Goal: Information Seeking & Learning: Learn about a topic

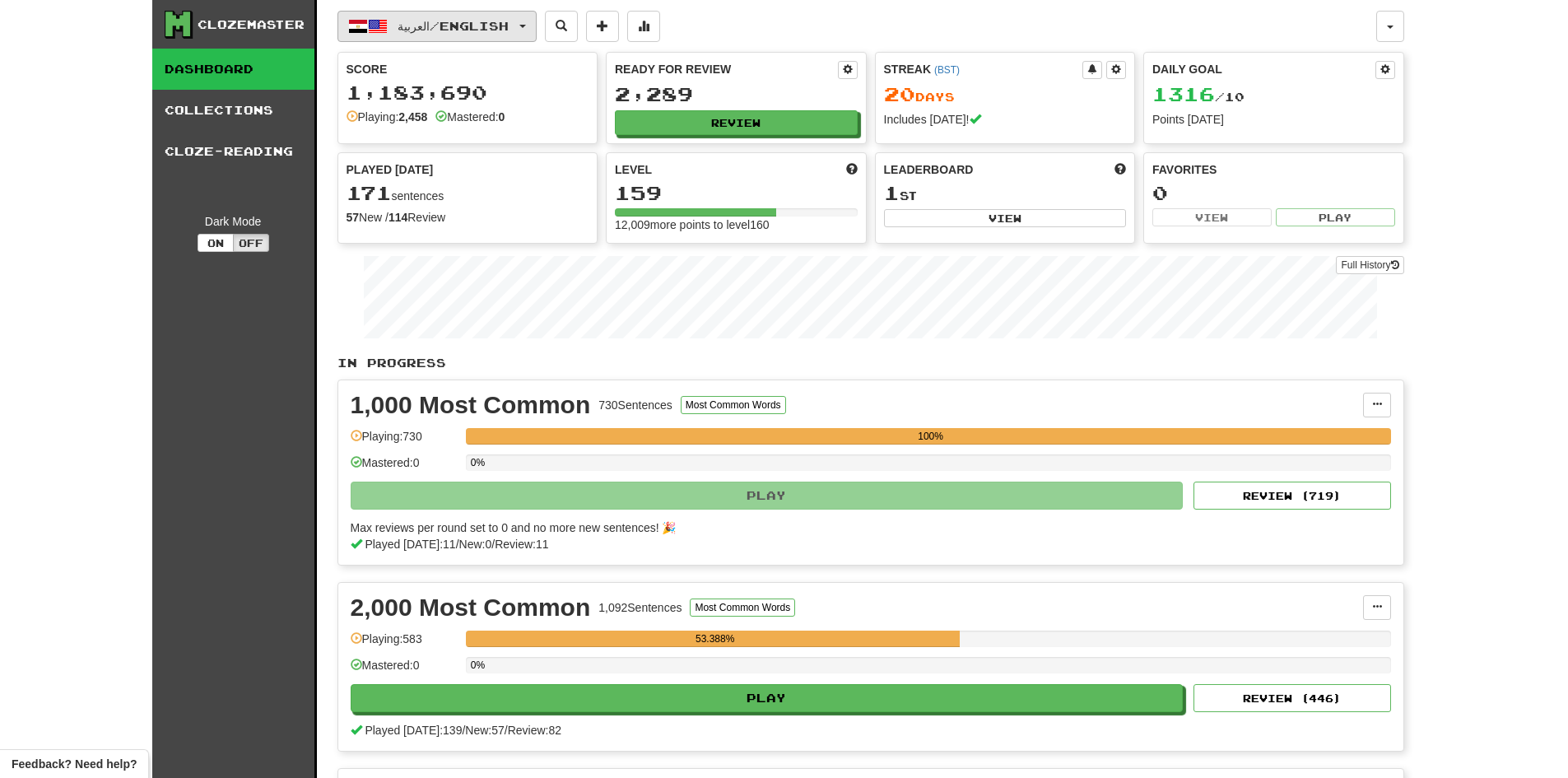
click at [536, 37] on button "العربية / English" at bounding box center [437, 27] width 200 height 32
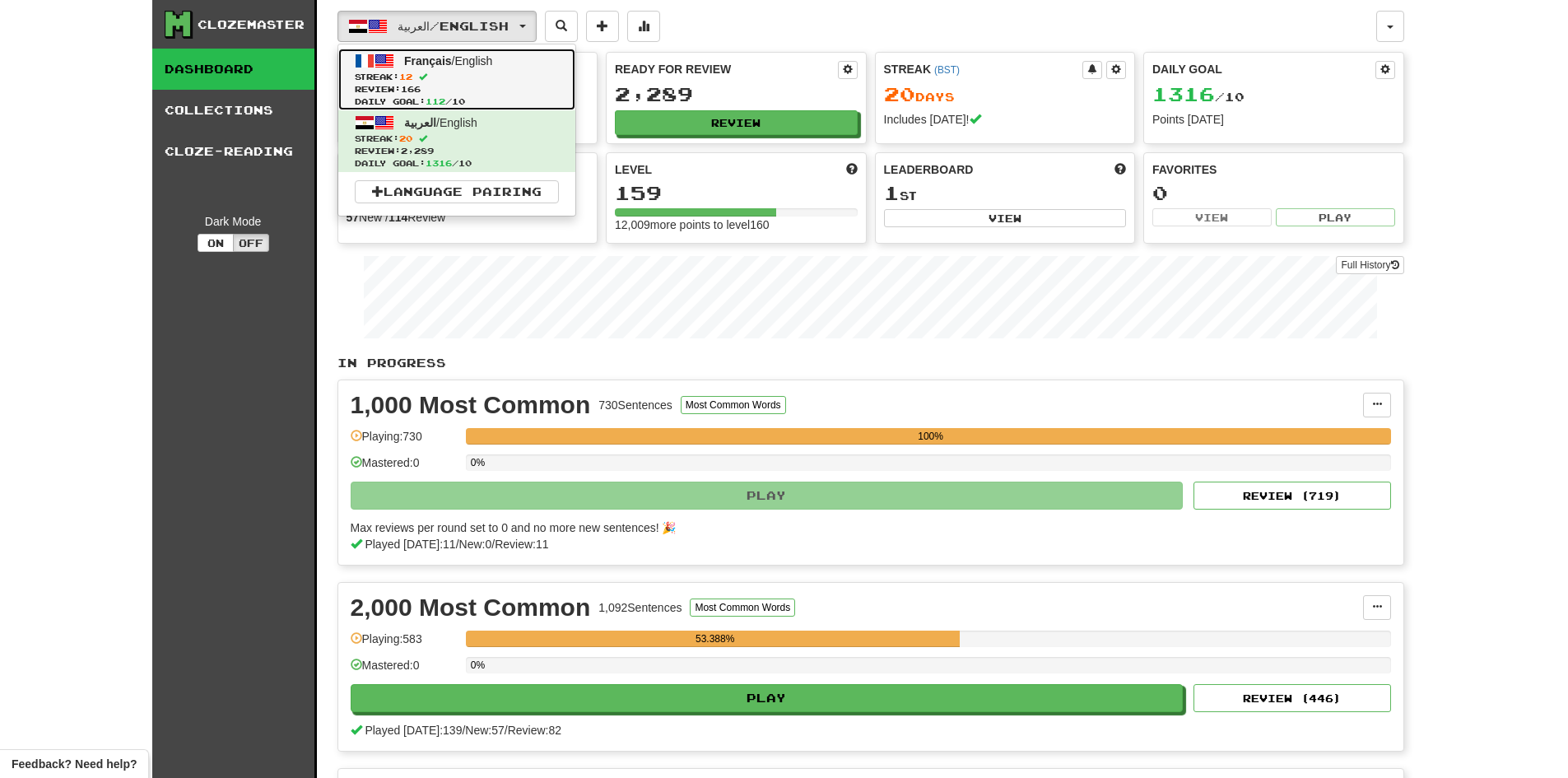
click at [480, 75] on span "Streak: 12" at bounding box center [456, 77] width 205 height 12
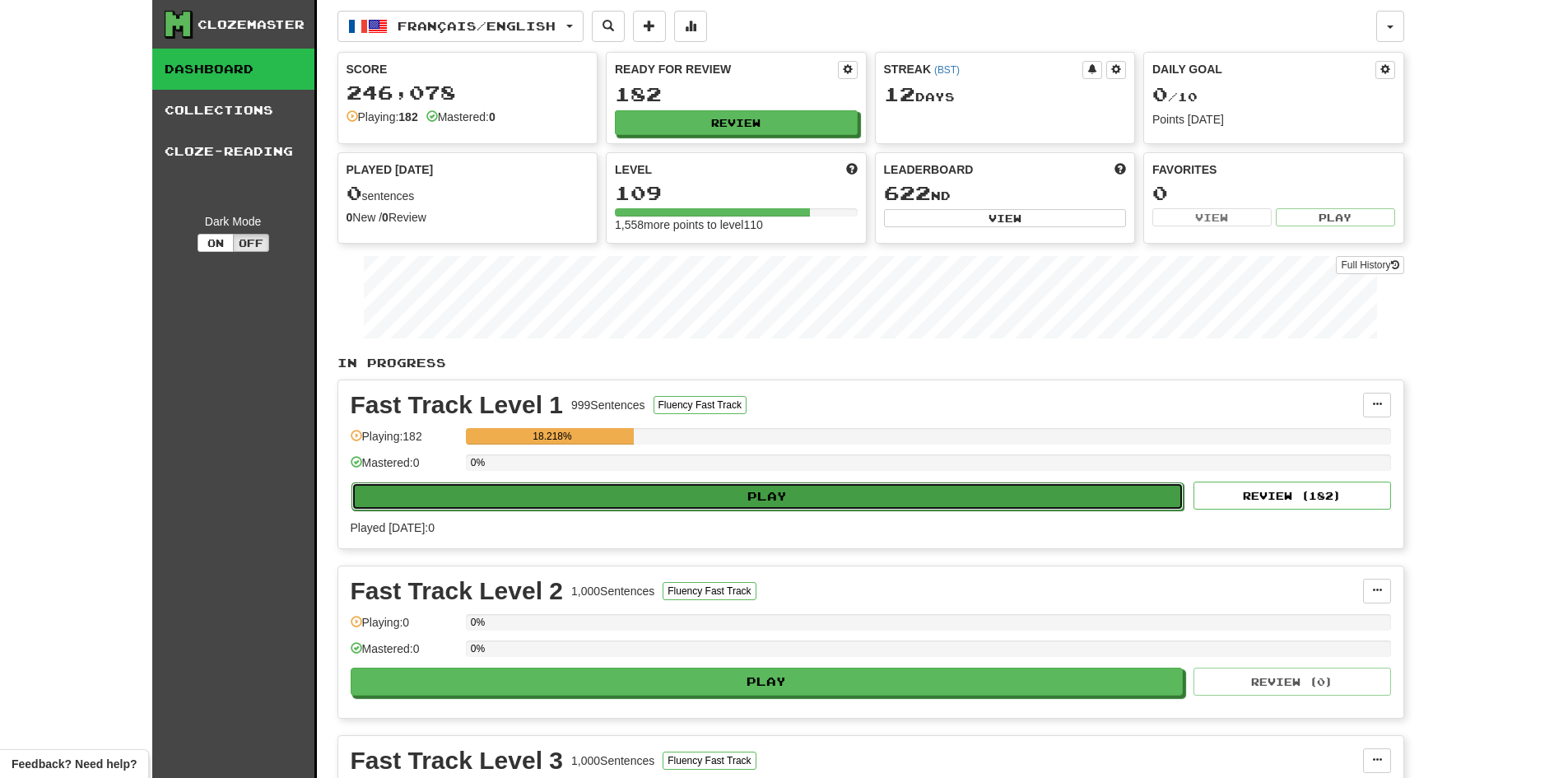
click at [745, 496] on button "Play" at bounding box center [768, 496] width 833 height 28
select select "********"
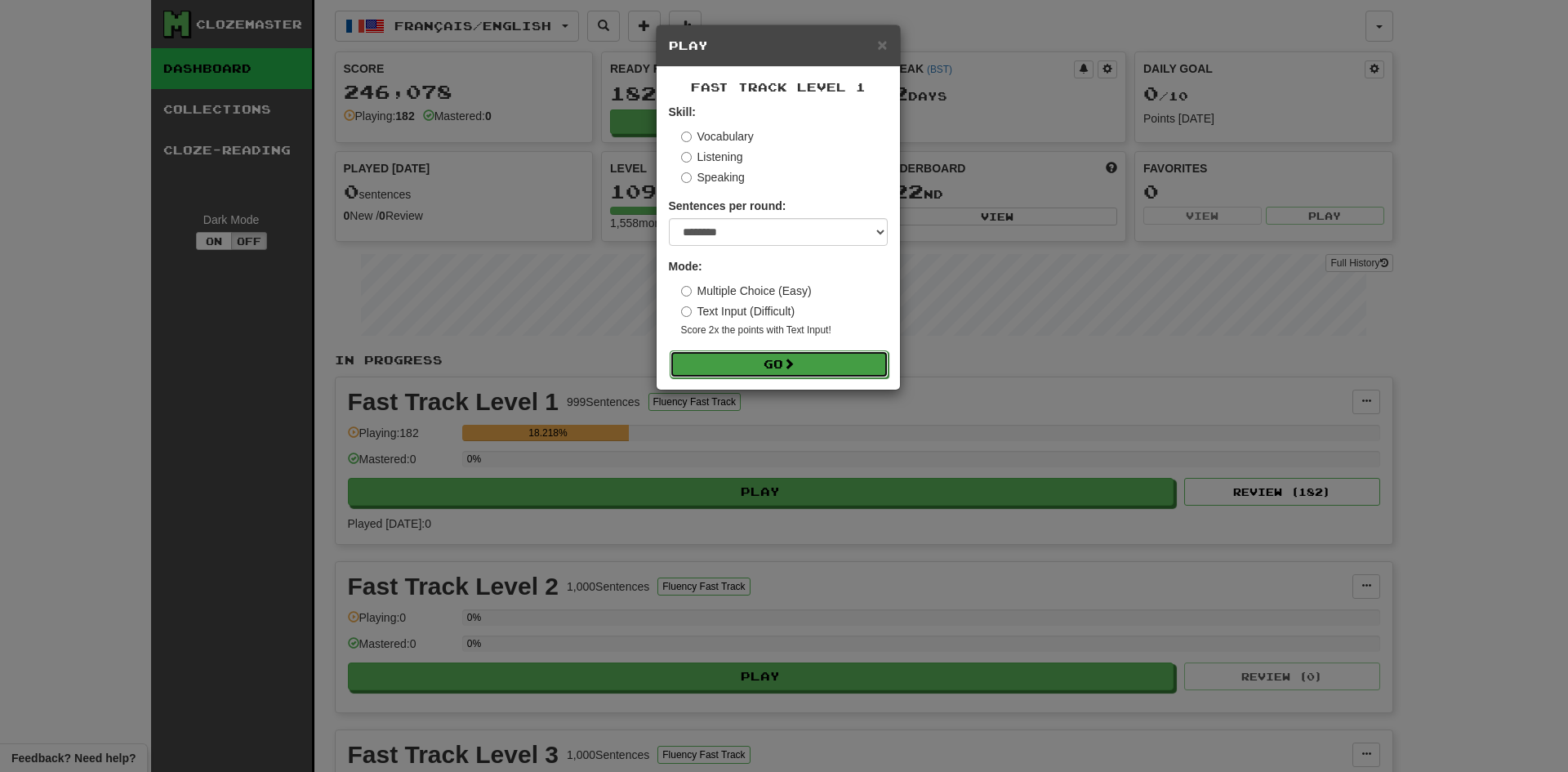
click at [775, 360] on button "Go" at bounding box center [779, 364] width 219 height 27
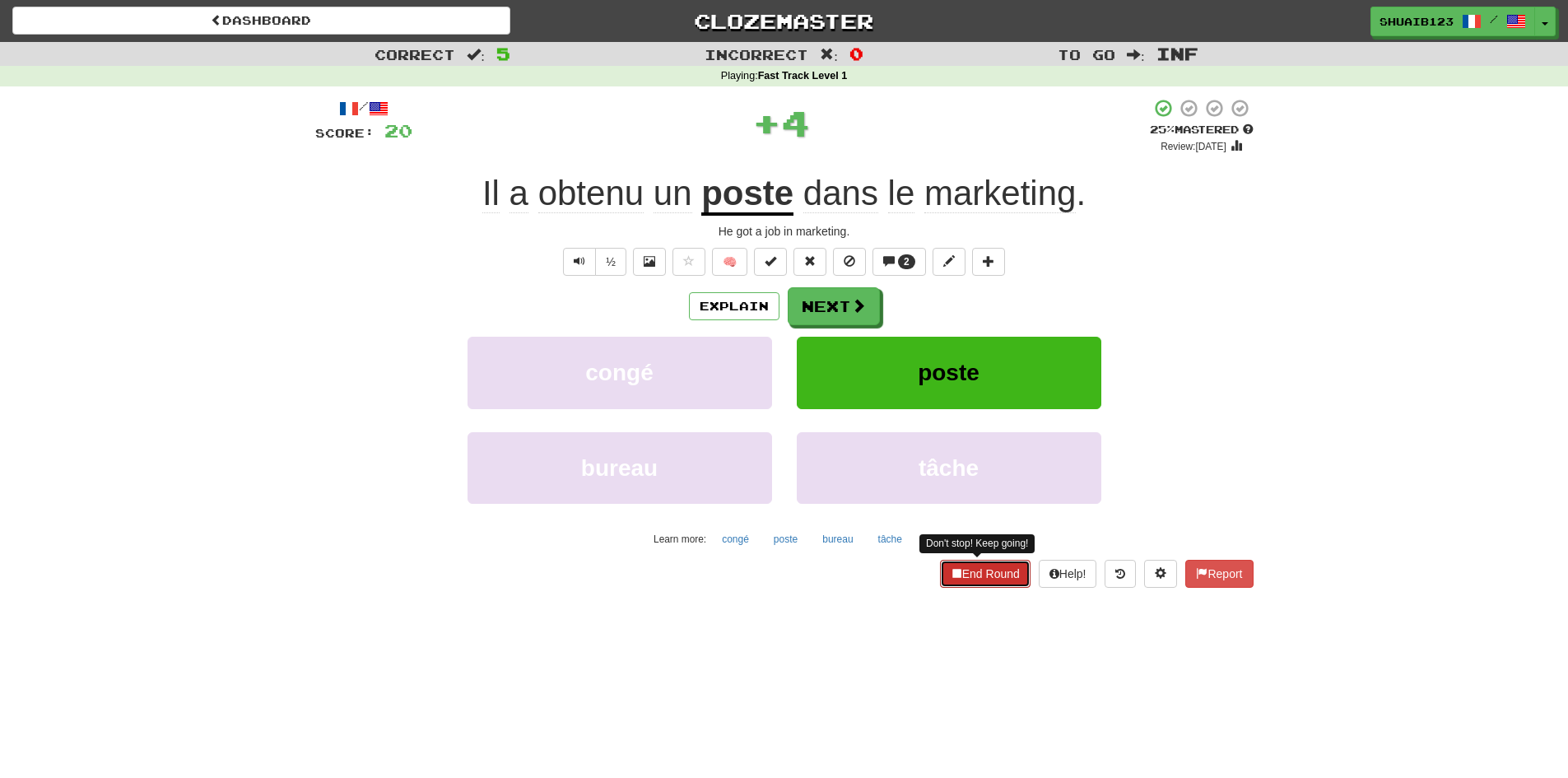
click at [972, 564] on button "End Round" at bounding box center [985, 573] width 91 height 28
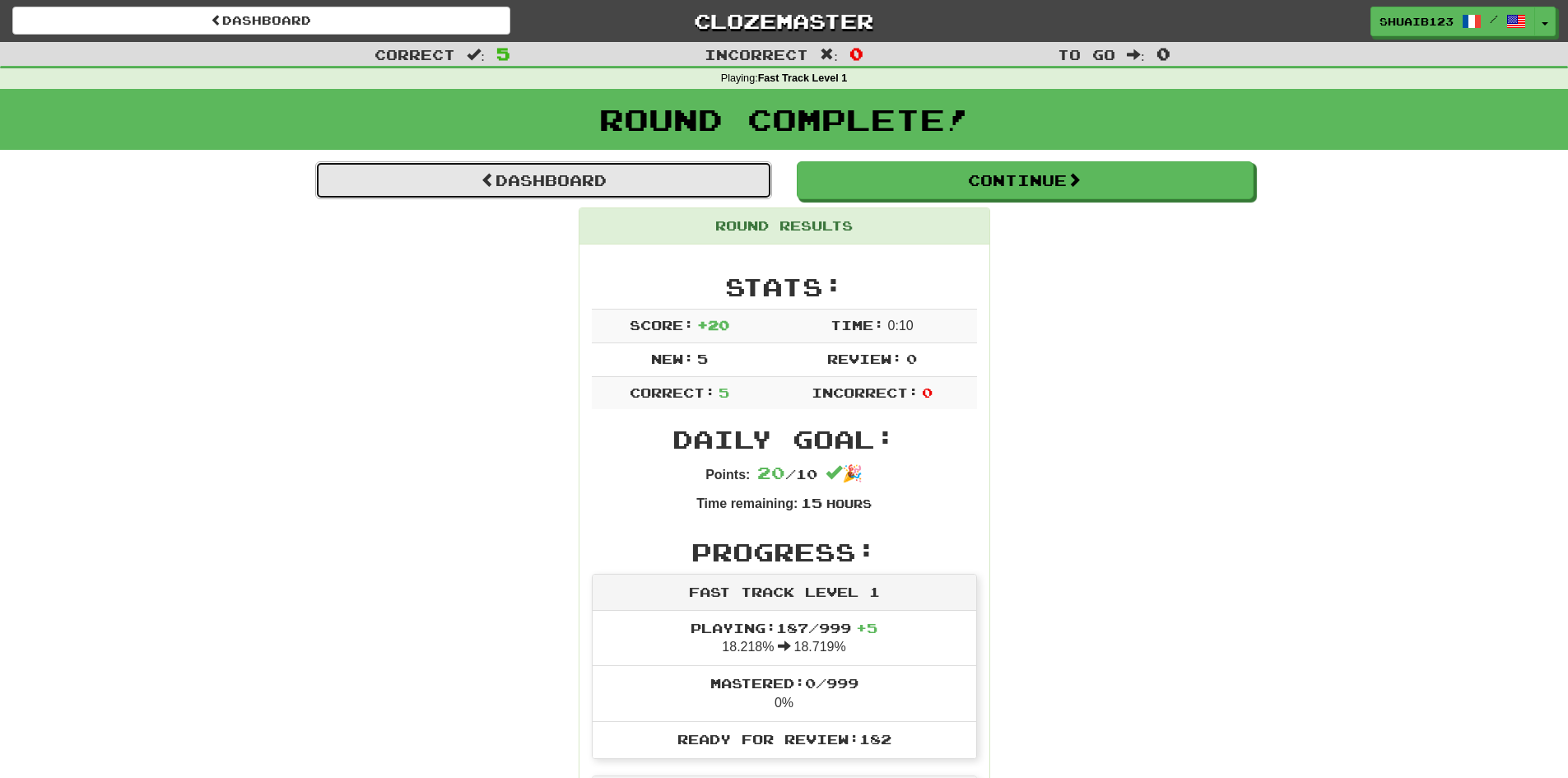
click at [660, 197] on link "Dashboard" at bounding box center [543, 180] width 456 height 38
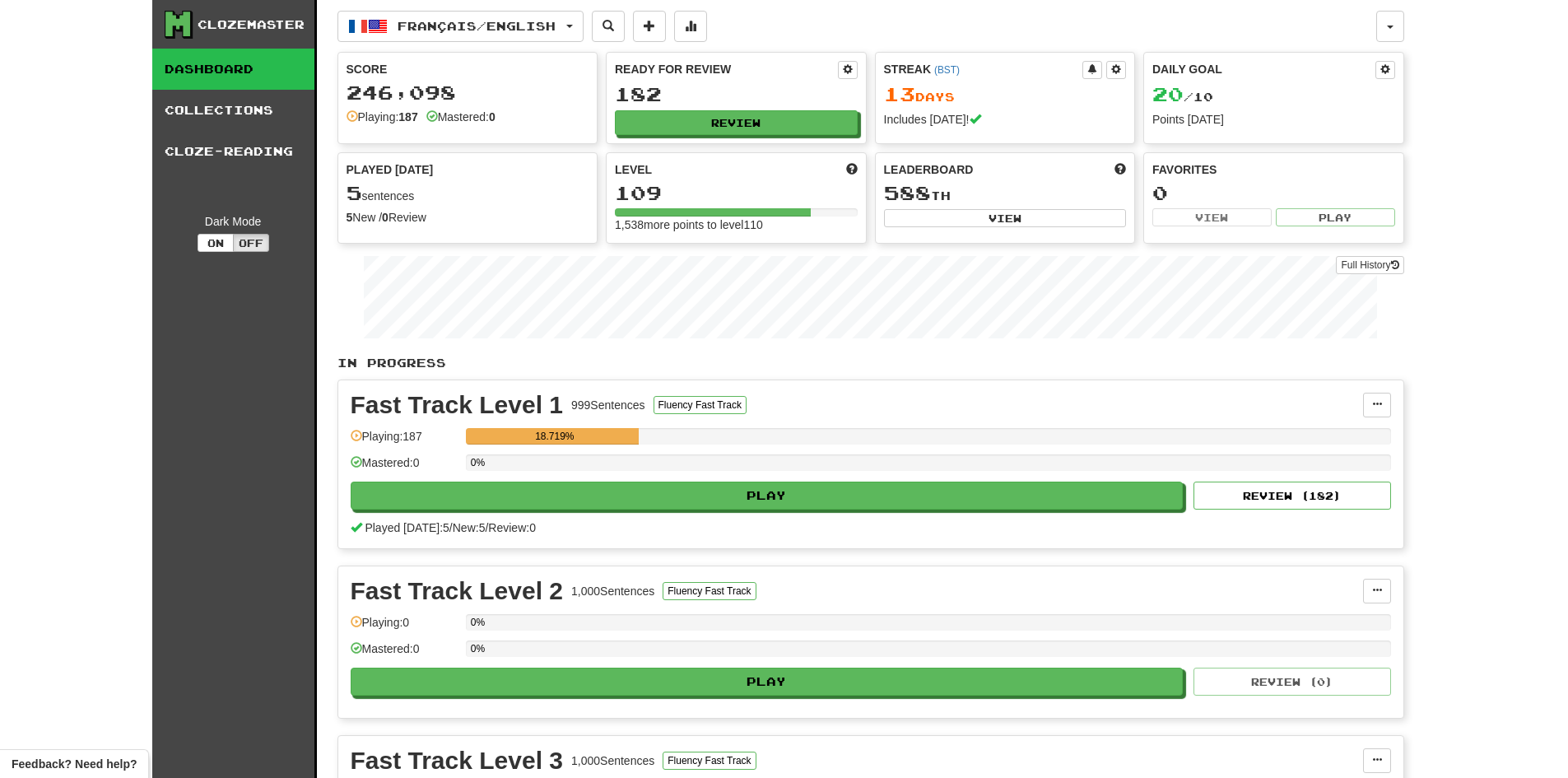
click at [704, 101] on div "182" at bounding box center [736, 94] width 243 height 21
click at [710, 118] on button "Review" at bounding box center [737, 123] width 243 height 25
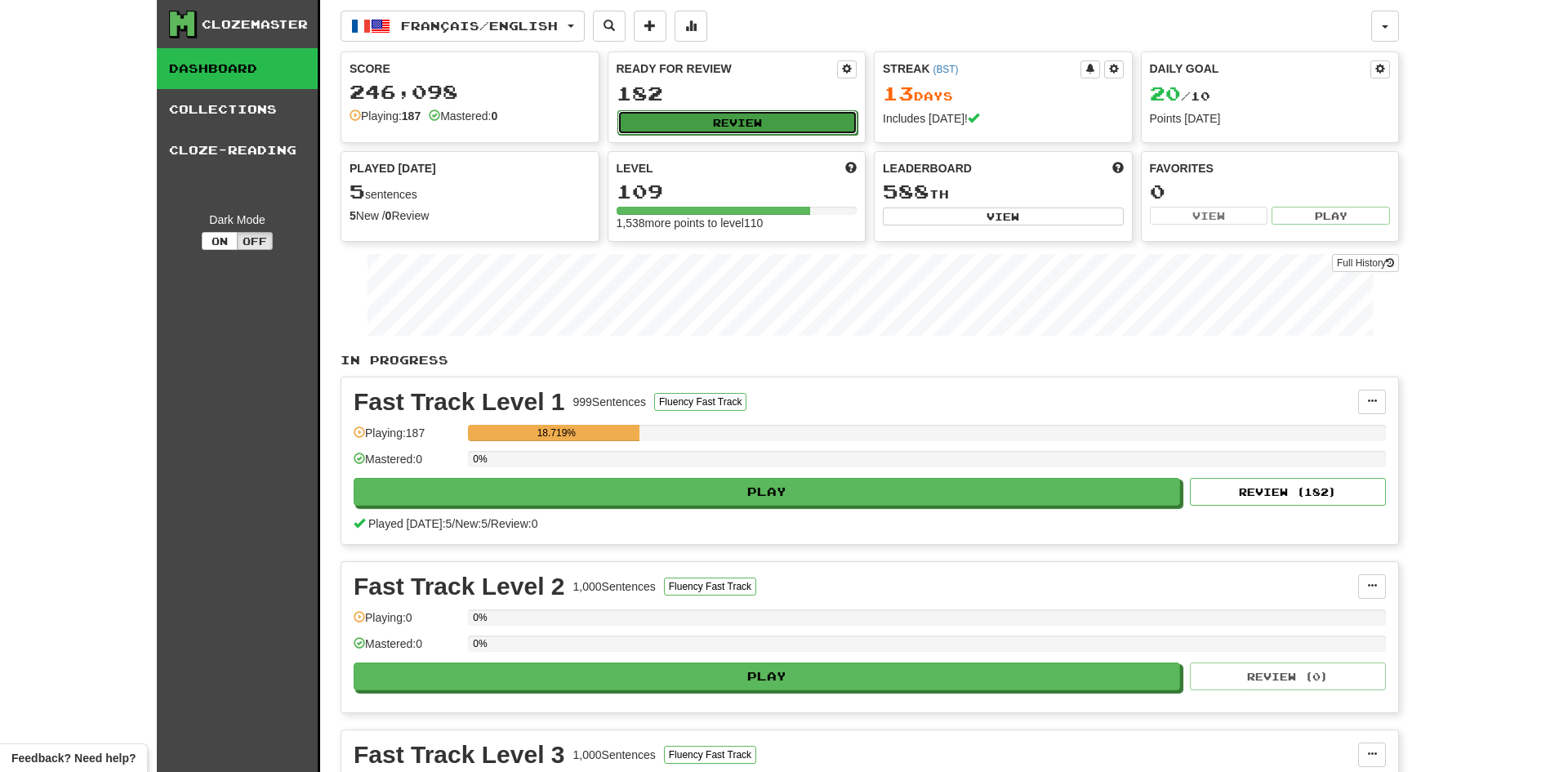
select select "********"
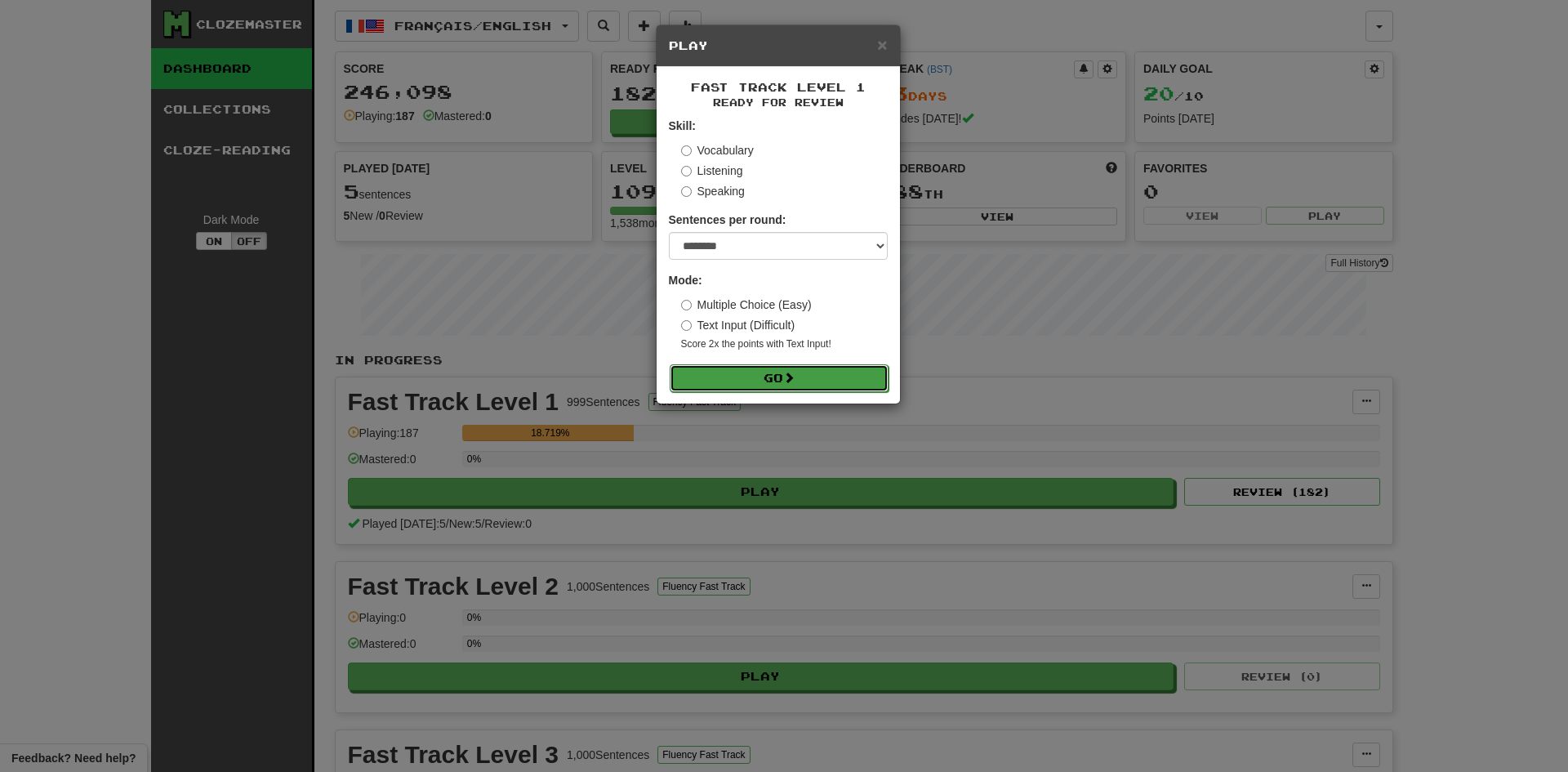
click at [787, 376] on span at bounding box center [789, 378] width 12 height 12
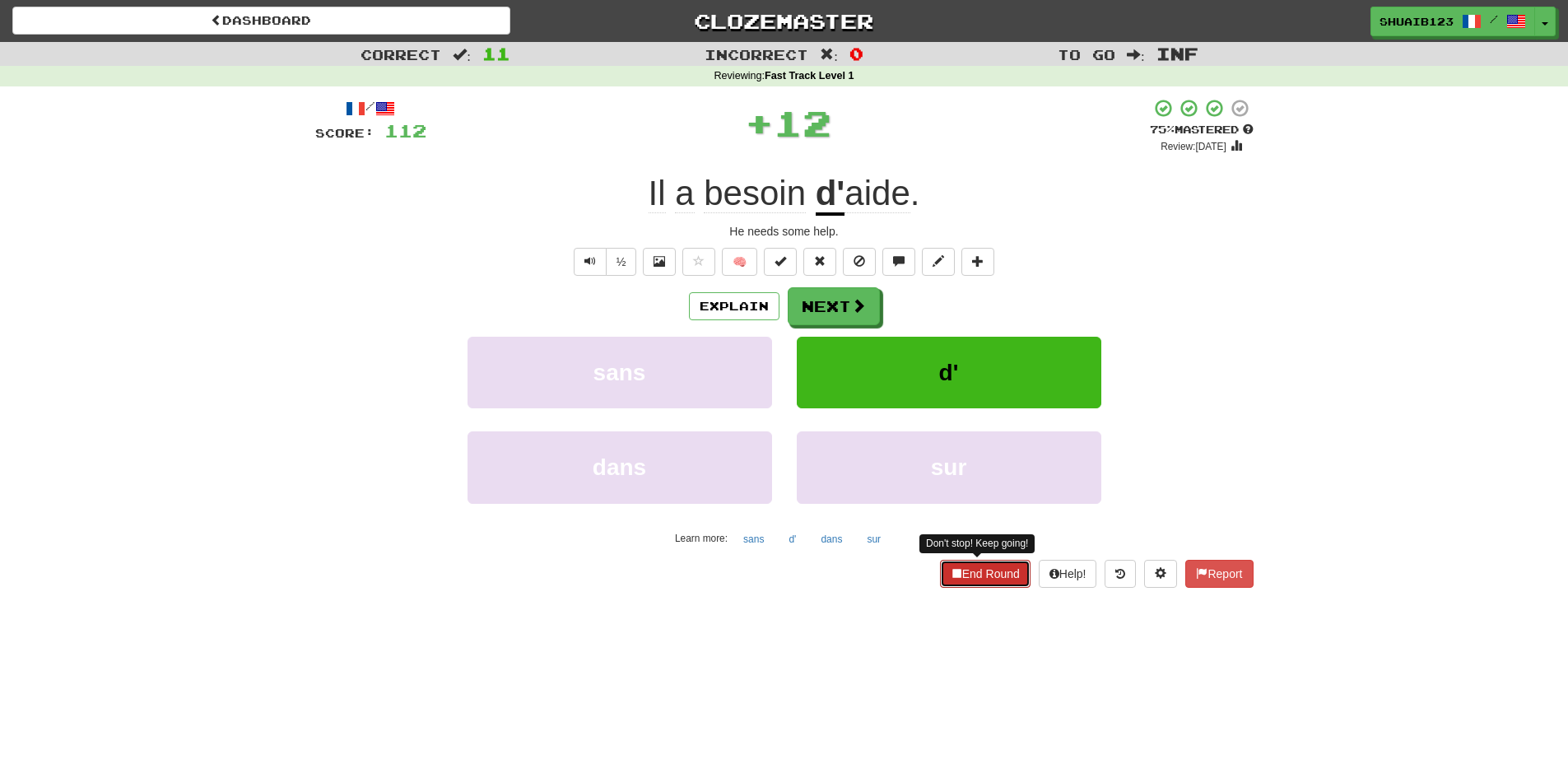
click at [977, 575] on button "End Round" at bounding box center [985, 573] width 91 height 28
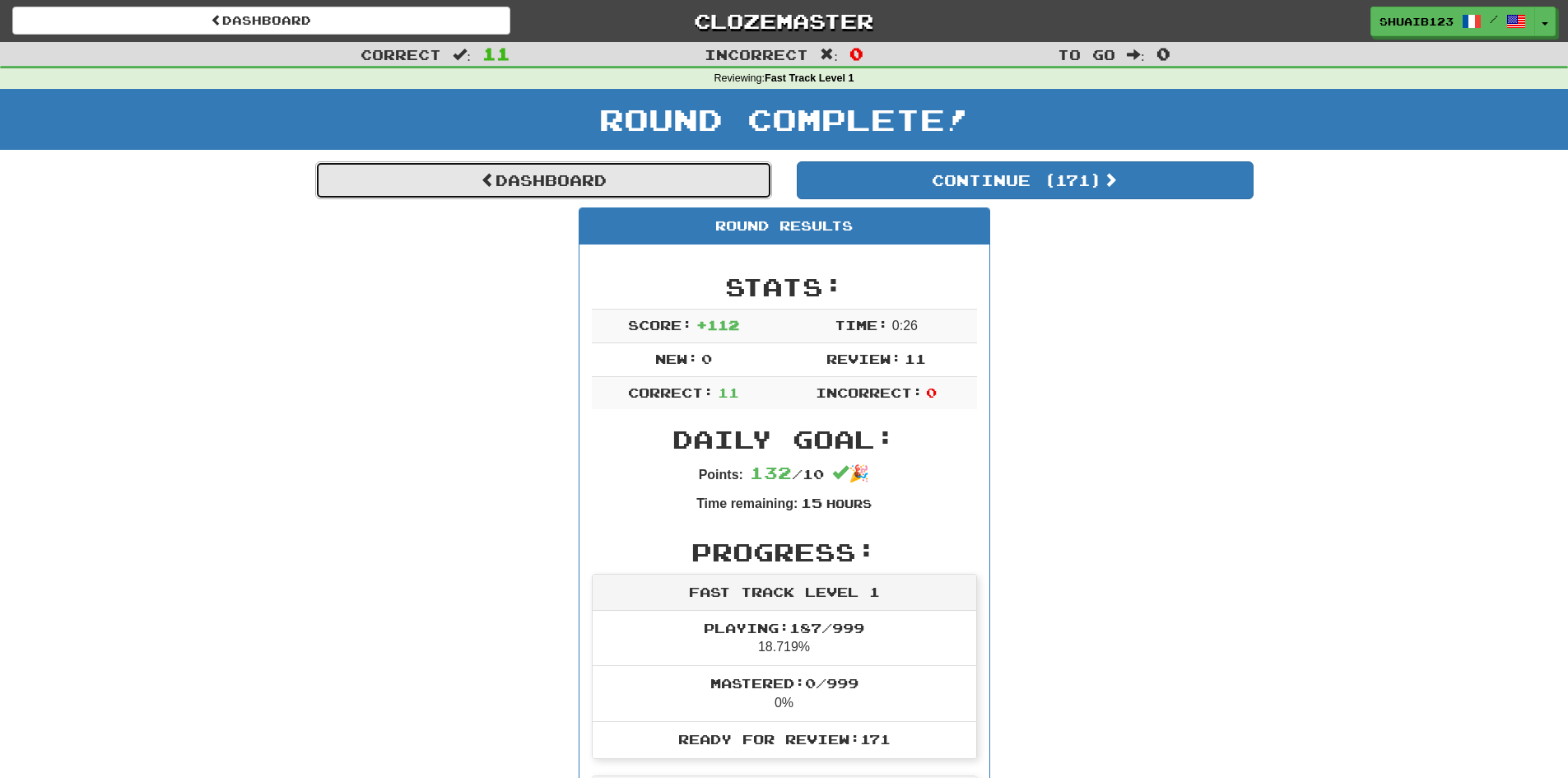
click at [671, 182] on link "Dashboard" at bounding box center [543, 180] width 456 height 38
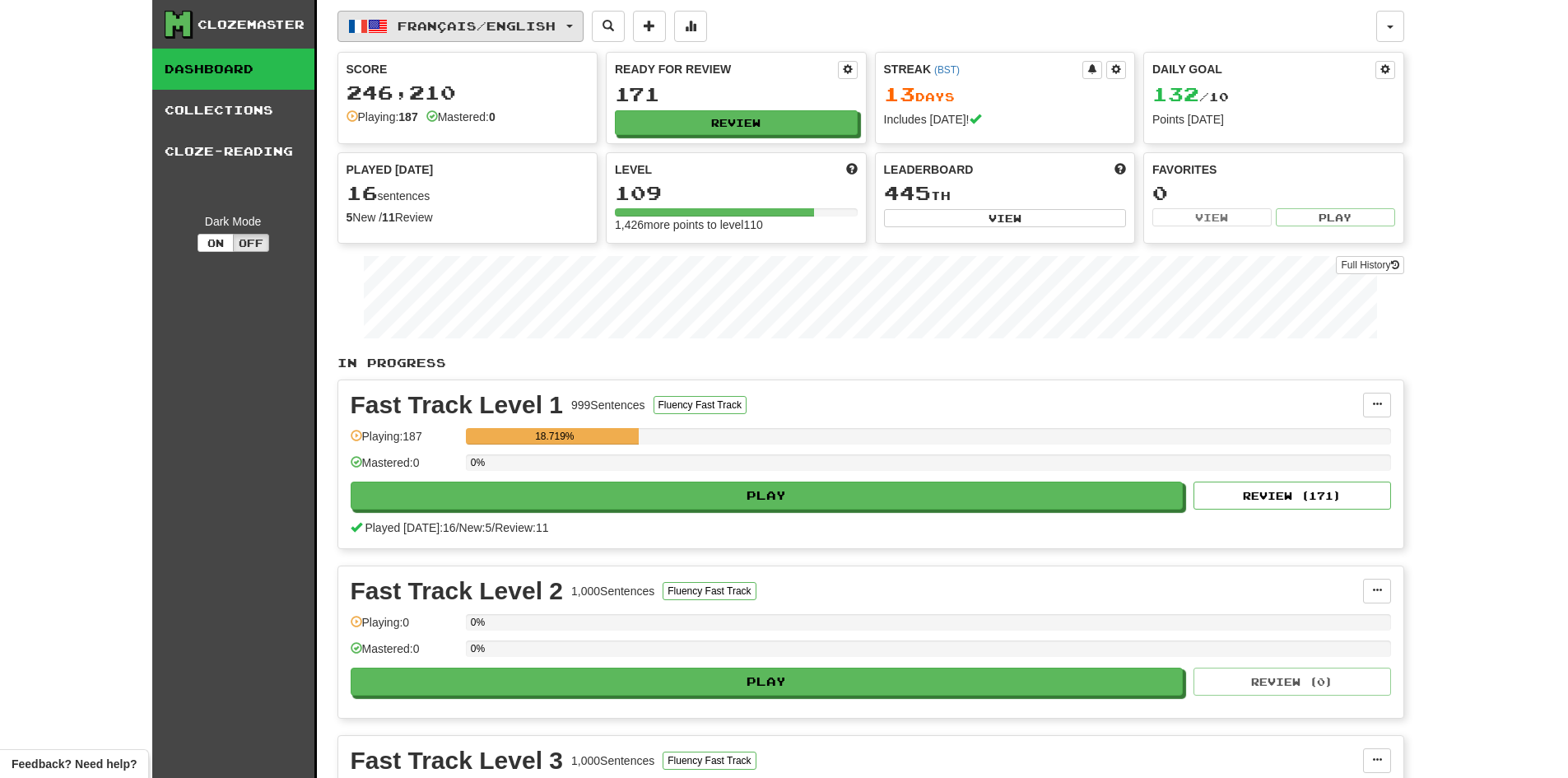
click at [545, 21] on span "Français / English" at bounding box center [476, 26] width 158 height 14
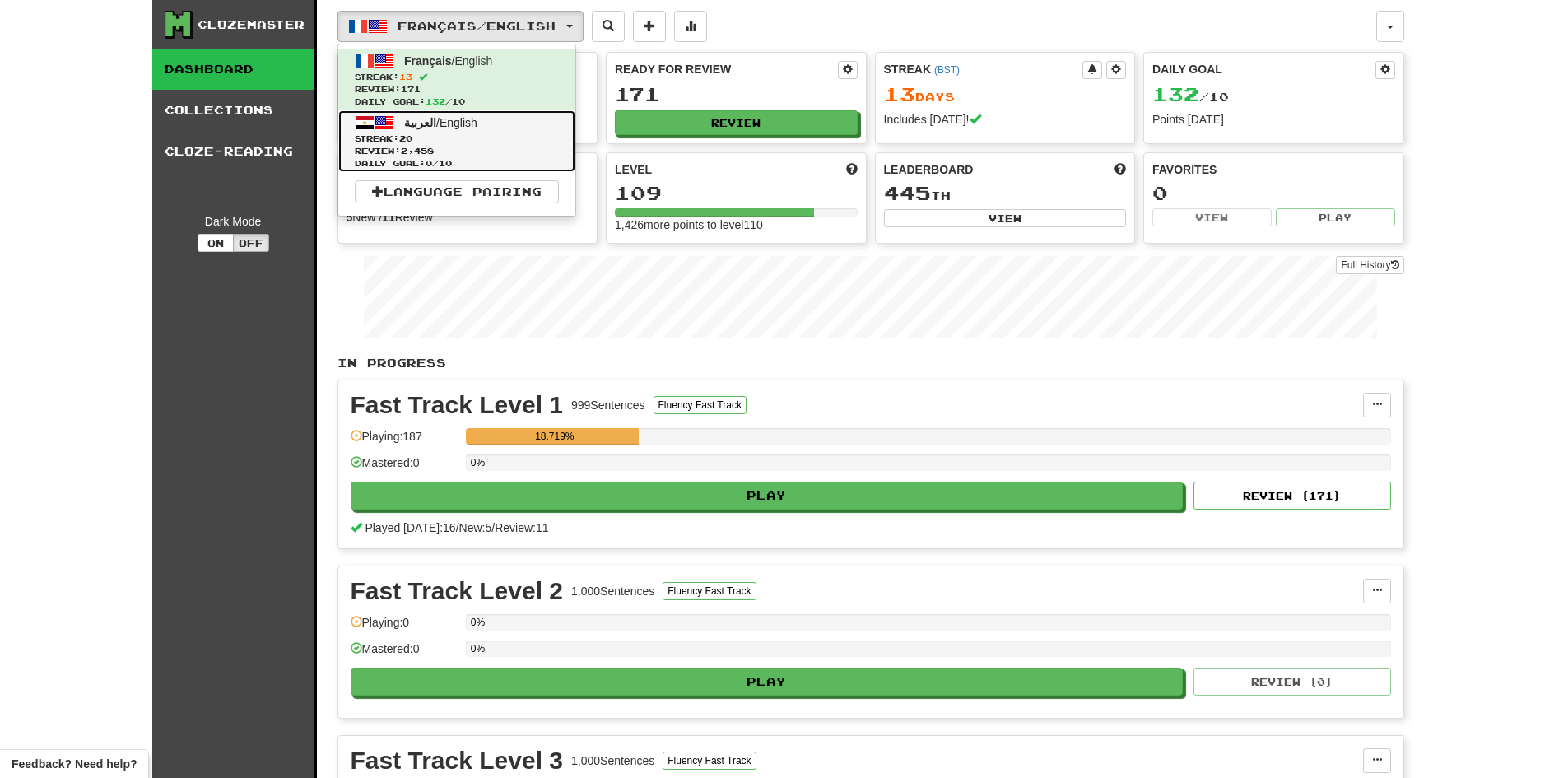
click at [494, 140] on span "Streak: 20" at bounding box center [456, 138] width 205 height 12
